Goal: Information Seeking & Learning: Learn about a topic

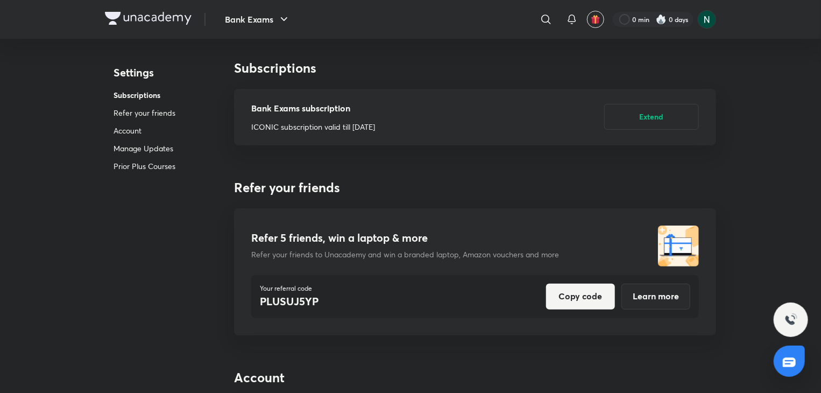
click at [153, 21] on img at bounding box center [148, 18] width 87 height 13
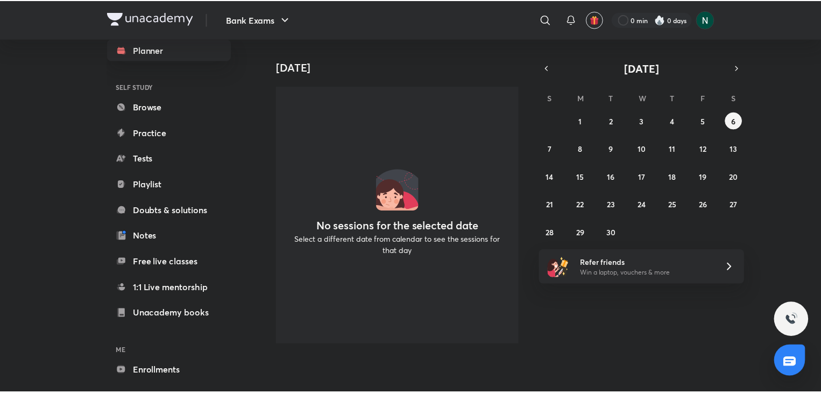
scroll to position [66, 0]
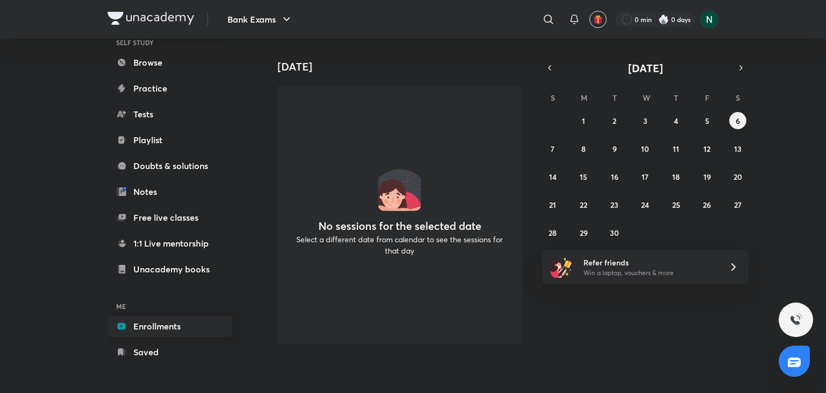
click at [152, 323] on link "Enrollments" at bounding box center [170, 326] width 125 height 22
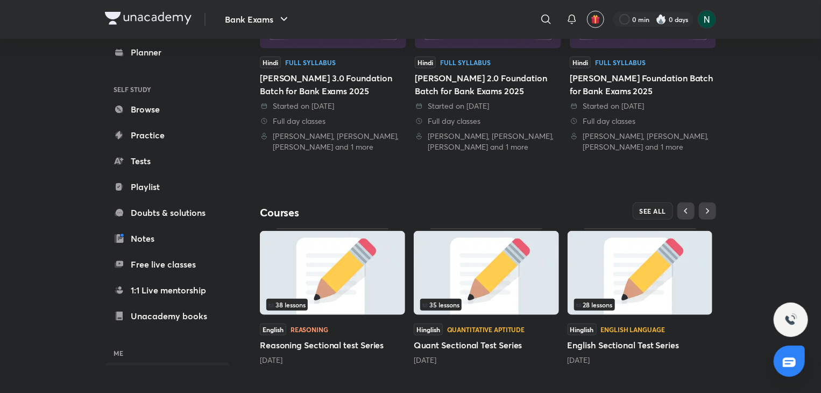
scroll to position [333, 0]
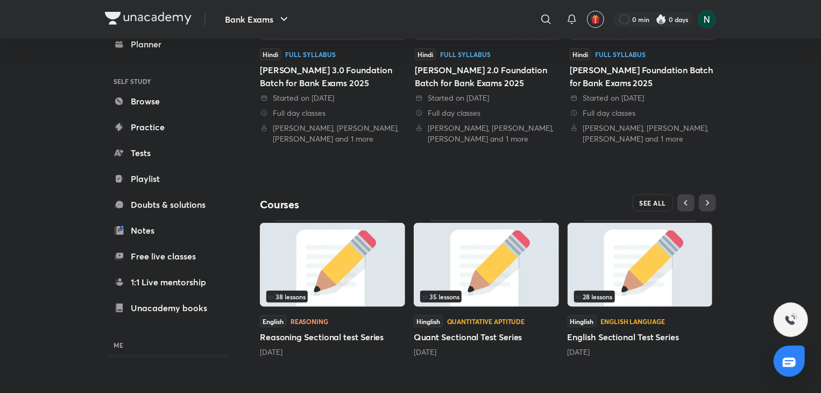
click at [656, 202] on span "SEE ALL" at bounding box center [652, 203] width 27 height 8
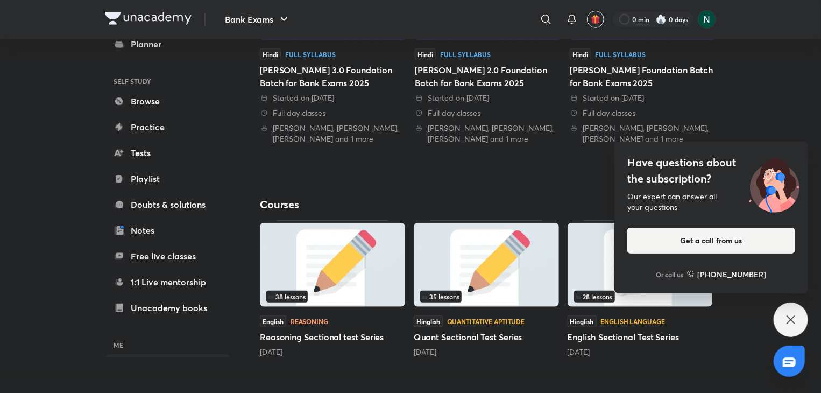
click at [704, 159] on h4 "Have questions about the subscription?" at bounding box center [711, 170] width 168 height 32
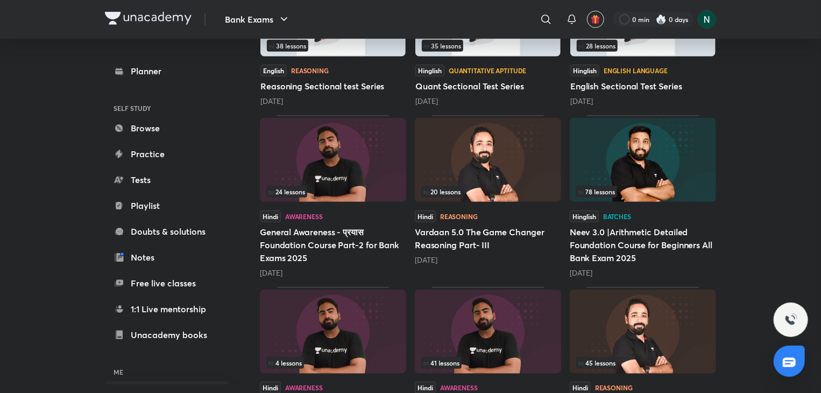
scroll to position [237, 0]
click at [466, 188] on div "20 lessons" at bounding box center [487, 192] width 133 height 12
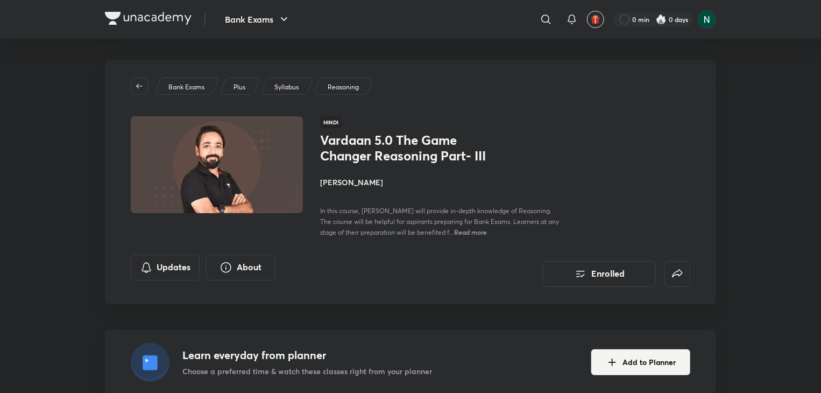
click at [372, 180] on h4 "Puneet Kumar Sharma" at bounding box center [440, 181] width 241 height 11
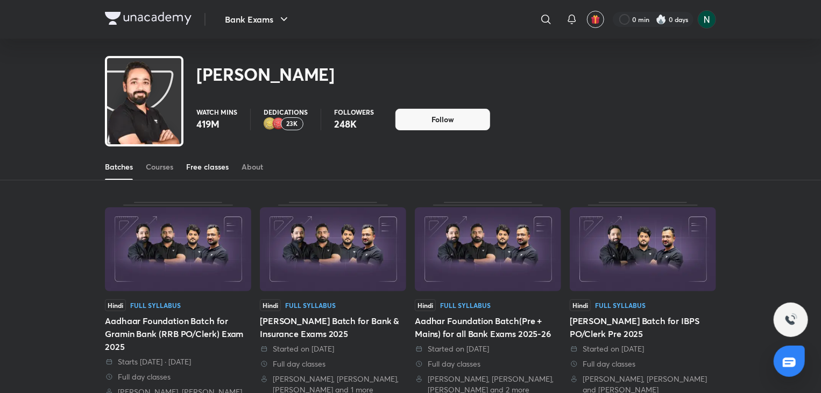
click at [205, 173] on link "Free classes" at bounding box center [207, 167] width 42 height 26
